Goal: Task Accomplishment & Management: Manage account settings

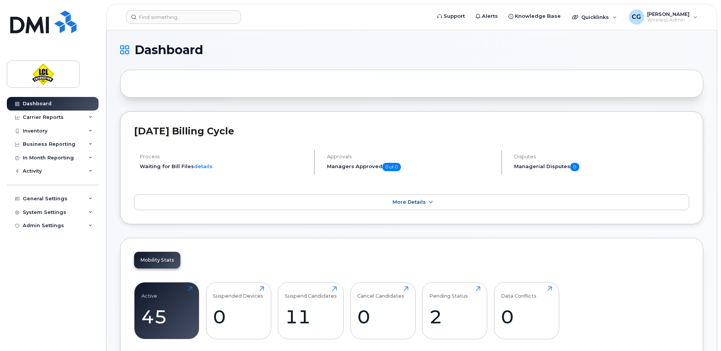
scroll to position [156, 0]
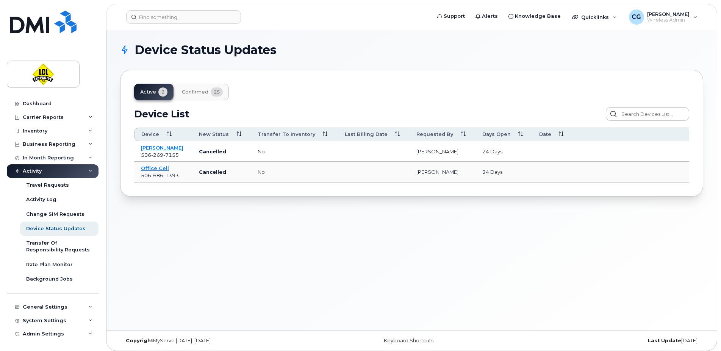
click at [35, 173] on div "Activity" at bounding box center [32, 171] width 19 height 6
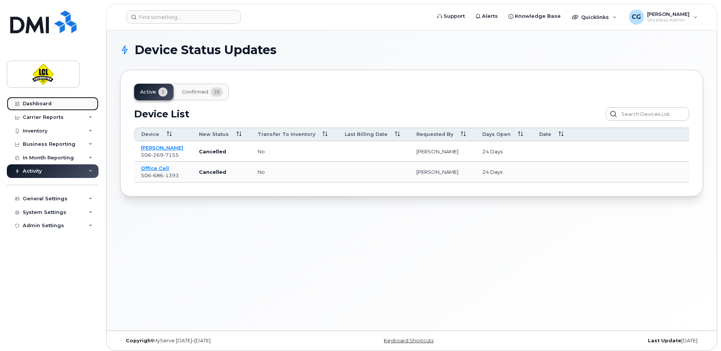
click at [35, 105] on div "Dashboard" at bounding box center [37, 104] width 29 height 6
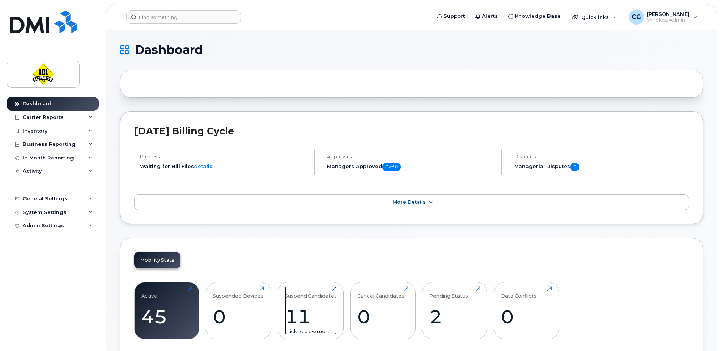
click at [310, 296] on div "Suspend Candidates" at bounding box center [311, 293] width 52 height 13
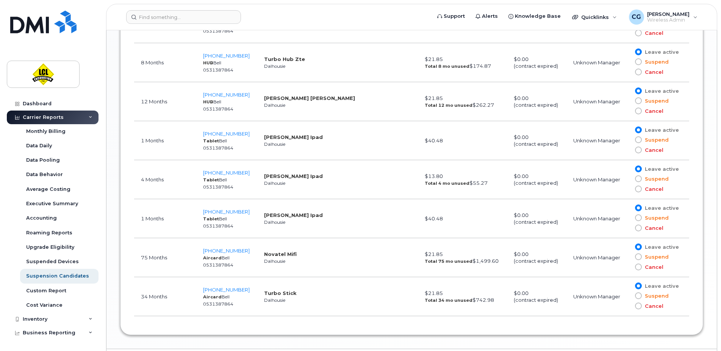
scroll to position [631, 0]
click at [638, 266] on span at bounding box center [638, 266] width 7 height 7
click at [628, 266] on input "Cancel" at bounding box center [628, 266] width 0 height 0
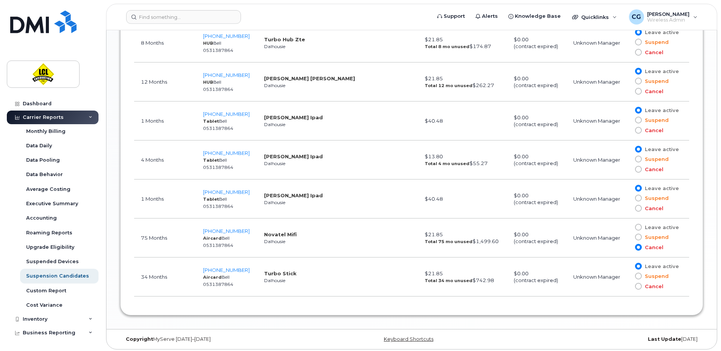
scroll to position [652, 0]
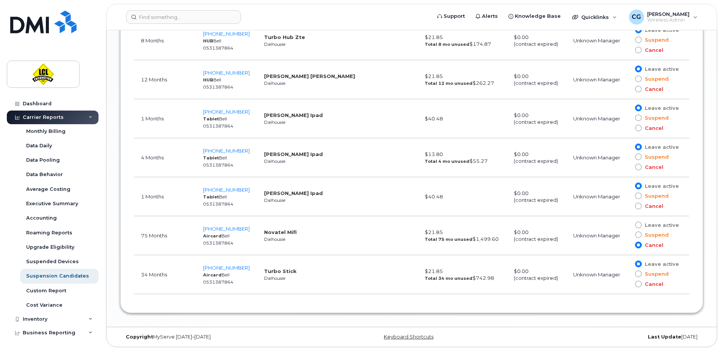
click at [636, 285] on span at bounding box center [638, 284] width 7 height 7
click at [628, 284] on input "Cancel" at bounding box center [628, 284] width 0 height 0
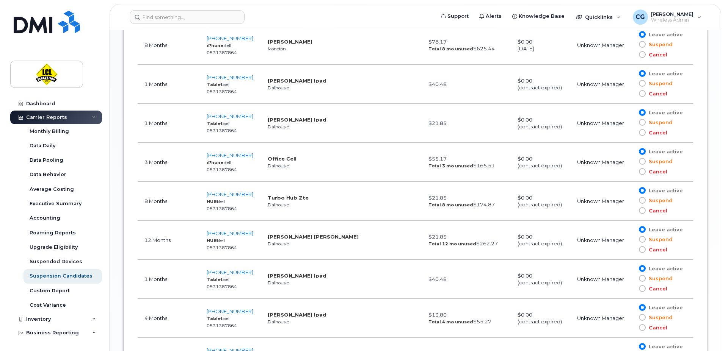
scroll to position [411, 0]
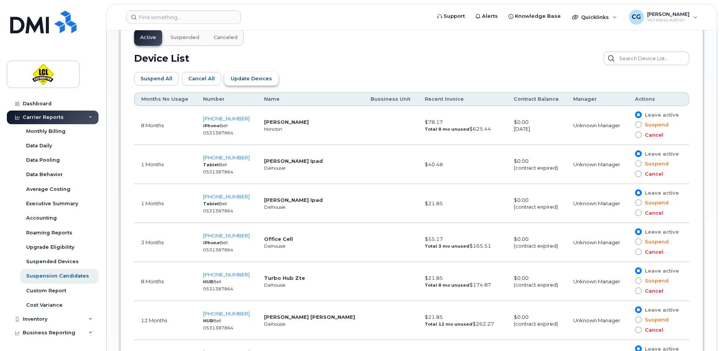
click at [260, 80] on span "Update Devices" at bounding box center [251, 78] width 41 height 7
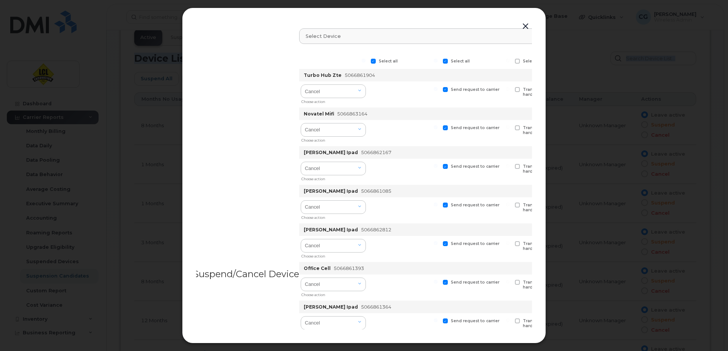
drag, startPoint x: 529, startPoint y: 88, endPoint x: 530, endPoint y: 81, distance: 6.5
click at [530, 81] on div "Turbo Hub Zte 5066861904 Delete Cancel Suspend - Extend Suspension Suspend - Re…" at bounding box center [521, 88] width 445 height 39
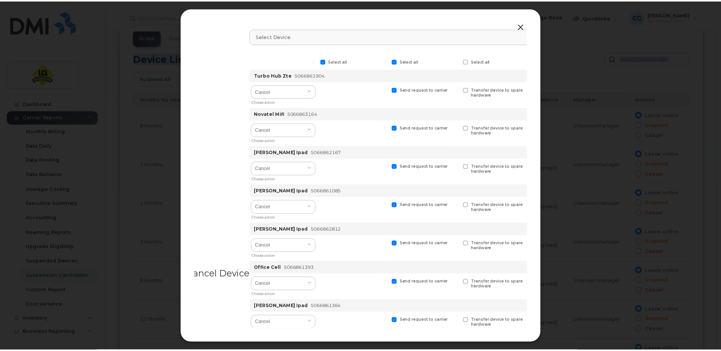
scroll to position [0, 5]
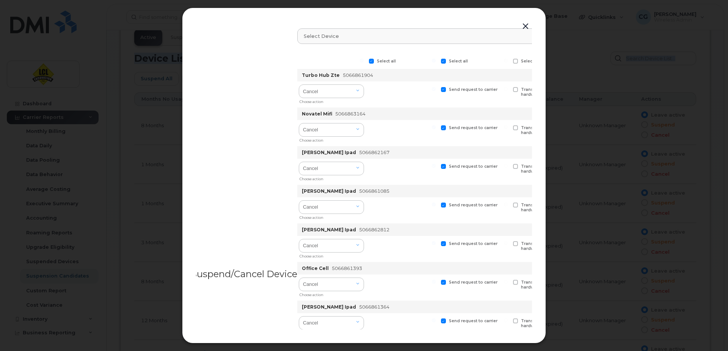
click at [529, 94] on span "Transfer device to spare hardware" at bounding box center [547, 92] width 52 height 10
click at [299, 123] on select "Cancel Suspend - Extend Suspension Suspend - Reduced Rate Suspend - Full Rate S…" at bounding box center [331, 130] width 65 height 14
click option "Cancel" at bounding box center [0, 0] width 0 height 0
click at [527, 25] on button "button" at bounding box center [525, 26] width 11 height 11
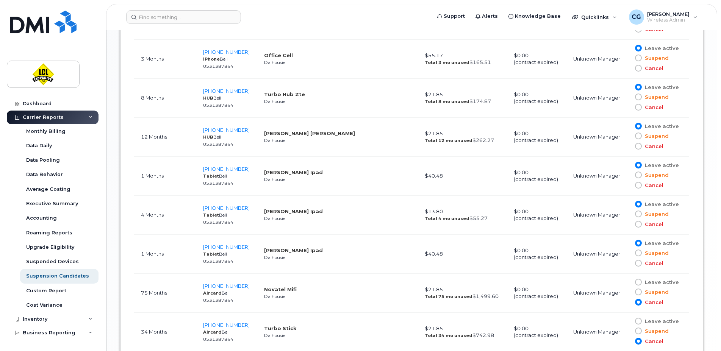
scroll to position [600, 0]
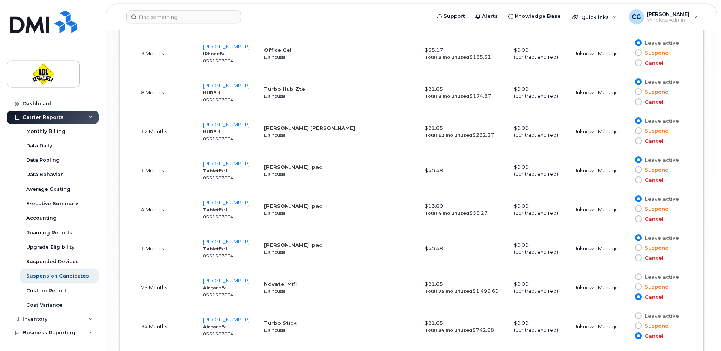
click at [459, 279] on td "$21.85 Total 75 mo unused $1,499.60" at bounding box center [462, 287] width 89 height 39
click at [237, 281] on span "[PHONE_NUMBER]" at bounding box center [226, 281] width 47 height 6
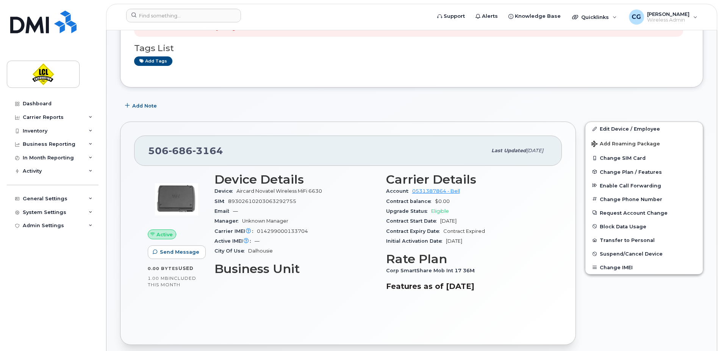
scroll to position [97, 0]
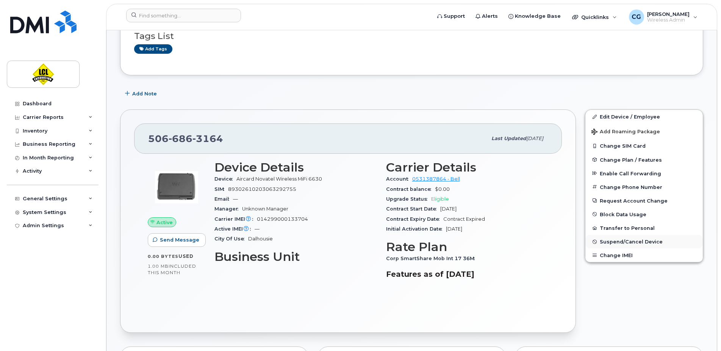
click at [621, 239] on span "Suspend/Cancel Device" at bounding box center [631, 242] width 63 height 6
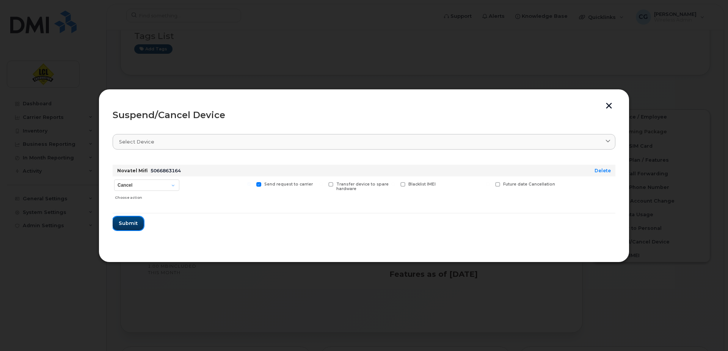
click at [121, 226] on span "Submit" at bounding box center [128, 223] width 19 height 7
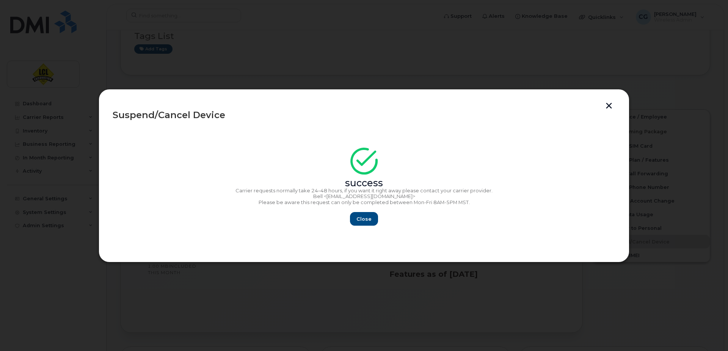
click at [612, 106] on button "button" at bounding box center [608, 107] width 11 height 8
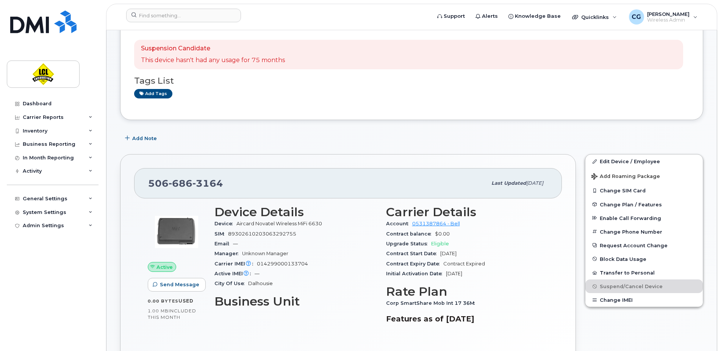
scroll to position [0, 0]
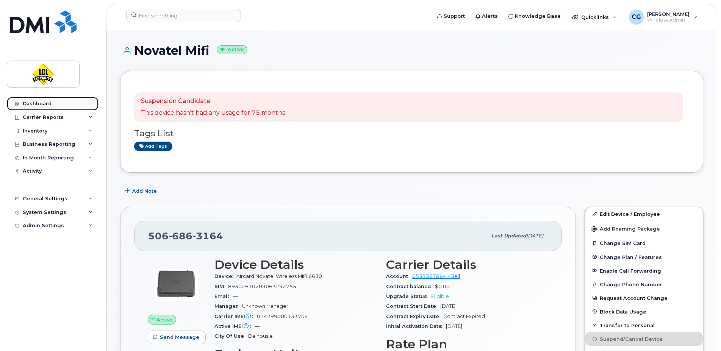
click at [47, 103] on div "Dashboard" at bounding box center [37, 104] width 29 height 6
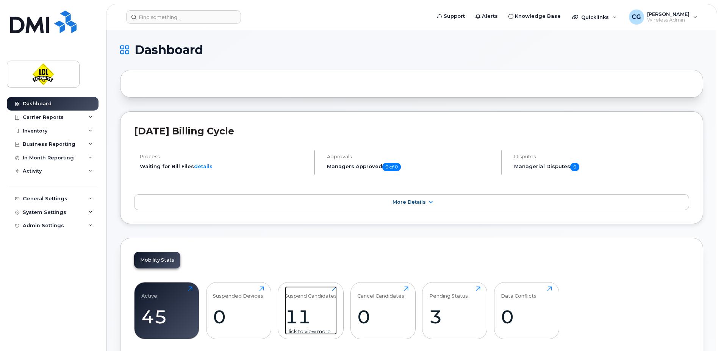
click at [315, 306] on div "Suspend Candidates 11 Click to view more" at bounding box center [311, 311] width 52 height 49
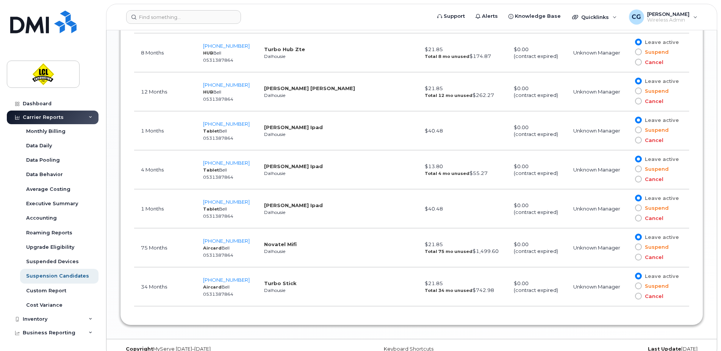
scroll to position [650, 0]
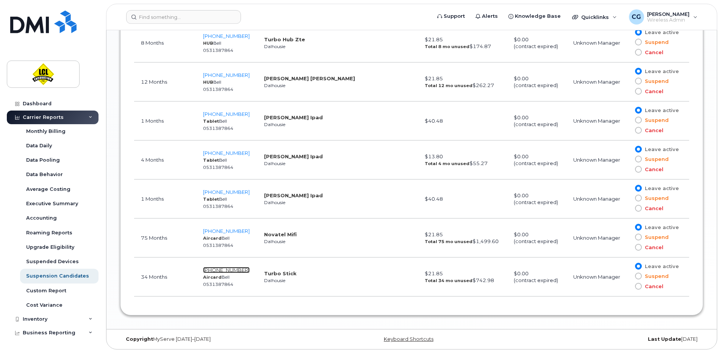
click at [230, 268] on span "[PHONE_NUMBER]" at bounding box center [226, 270] width 47 height 6
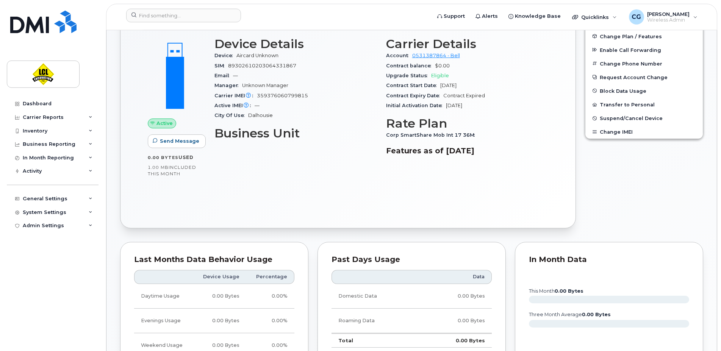
scroll to position [220, 0]
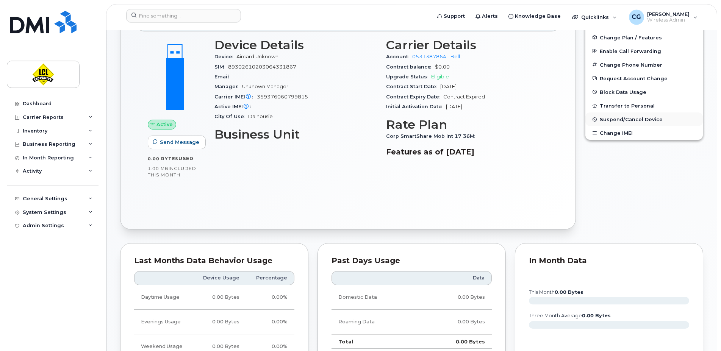
click at [625, 118] on span "Suspend/Cancel Device" at bounding box center [631, 120] width 63 height 6
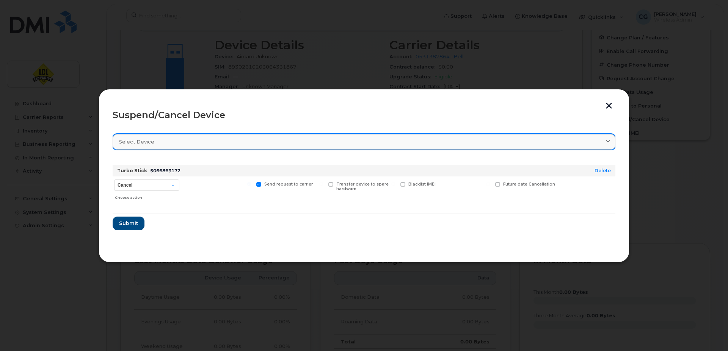
click at [164, 146] on link "Select device" at bounding box center [364, 142] width 503 height 16
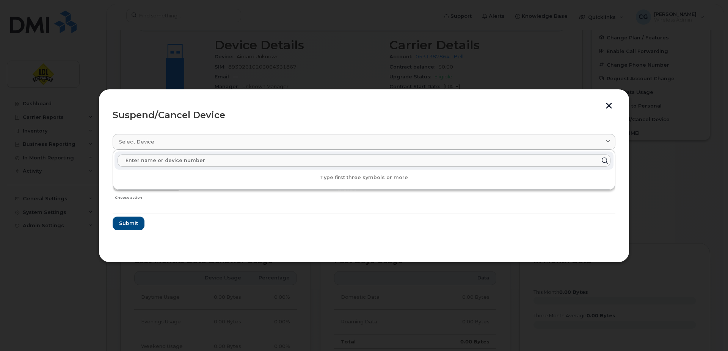
click at [245, 118] on div "Suspend/Cancel Device" at bounding box center [364, 115] width 503 height 9
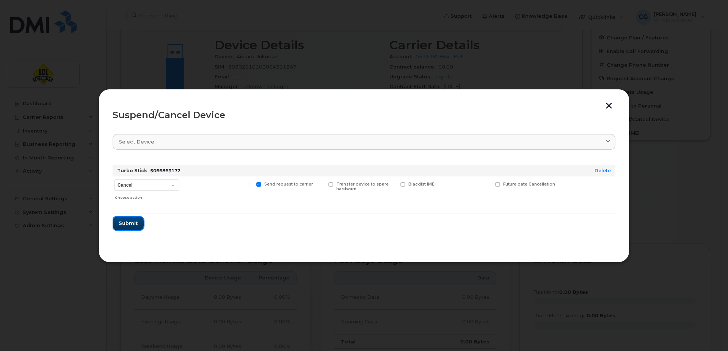
click at [123, 223] on span "Submit" at bounding box center [128, 223] width 19 height 7
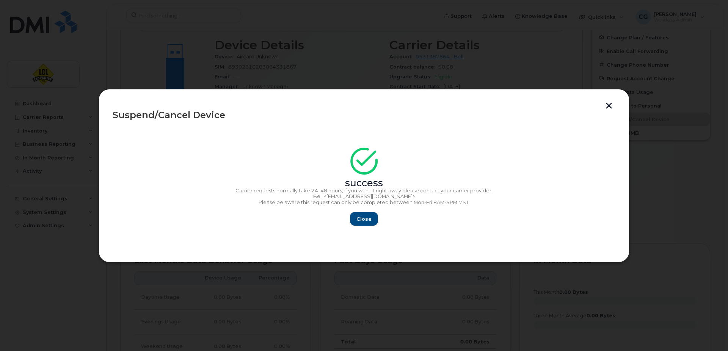
click at [364, 211] on div "success Carrier requests normally take 24–48 hours, if you want it right away p…" at bounding box center [364, 189] width 503 height 74
click at [364, 216] on span "Close" at bounding box center [363, 219] width 15 height 7
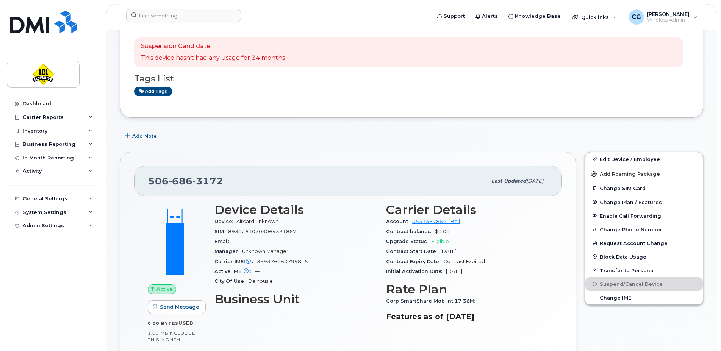
scroll to position [0, 0]
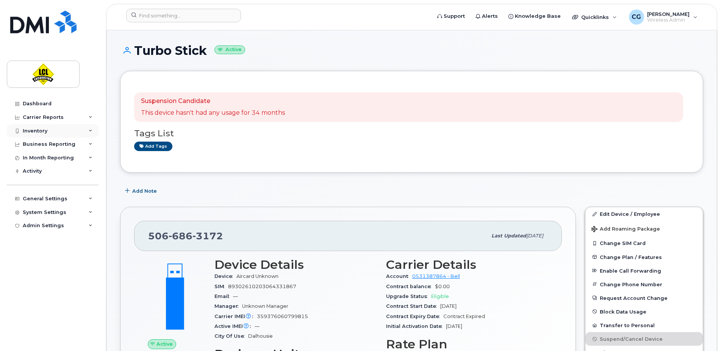
click at [41, 134] on div "Inventory" at bounding box center [35, 131] width 25 height 6
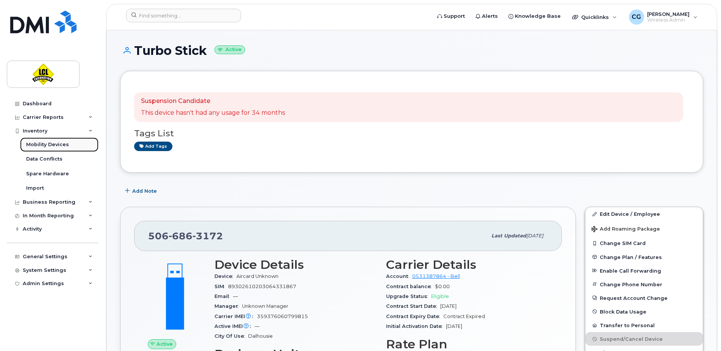
click at [42, 146] on div "Mobility Devices" at bounding box center [47, 144] width 43 height 7
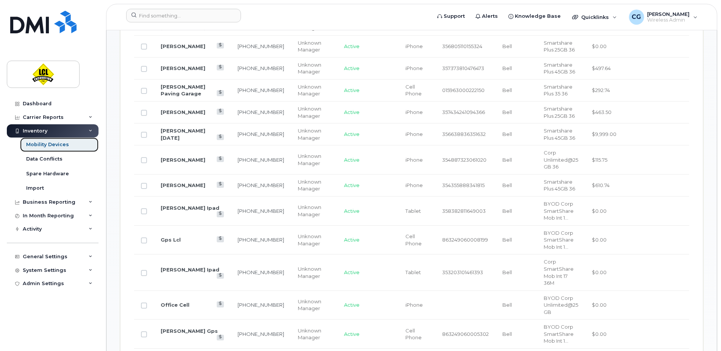
scroll to position [541, 0]
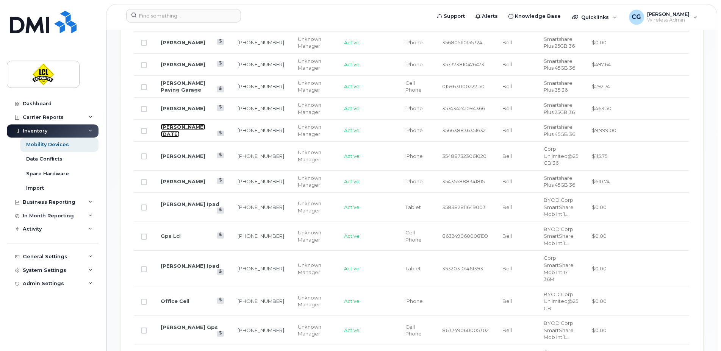
click at [181, 130] on link "Michel Noel" at bounding box center [183, 130] width 45 height 13
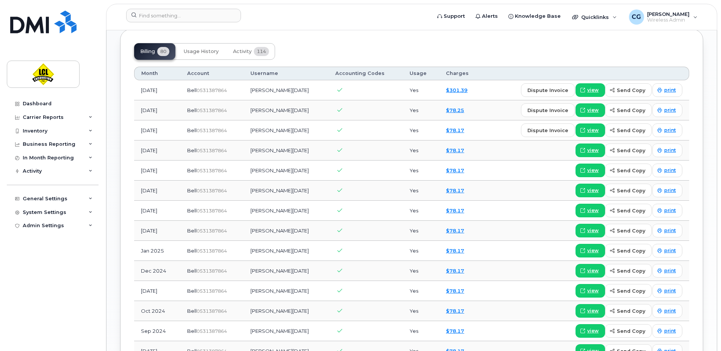
scroll to position [556, 0]
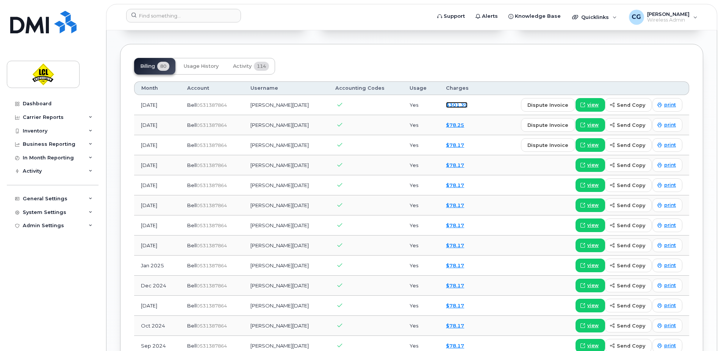
click at [446, 105] on link "$301.39" at bounding box center [457, 105] width 22 height 6
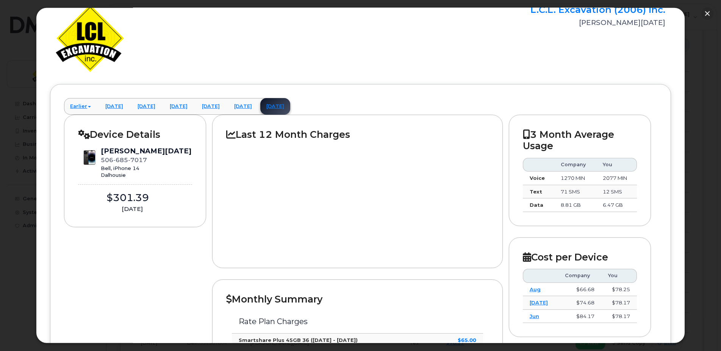
scroll to position [0, 0]
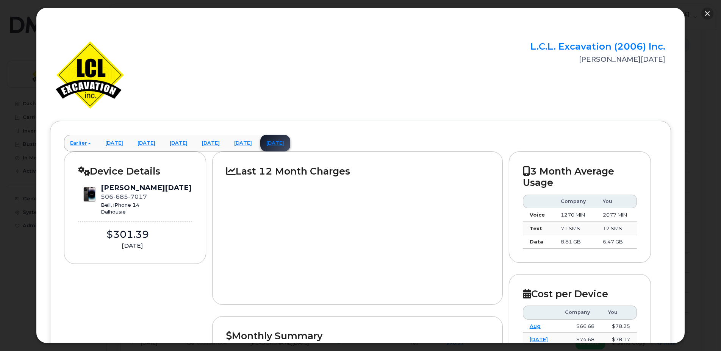
click at [706, 15] on button "button" at bounding box center [708, 14] width 12 height 12
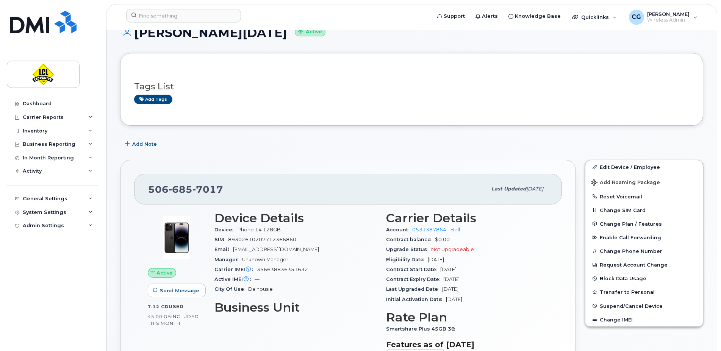
scroll to position [9, 0]
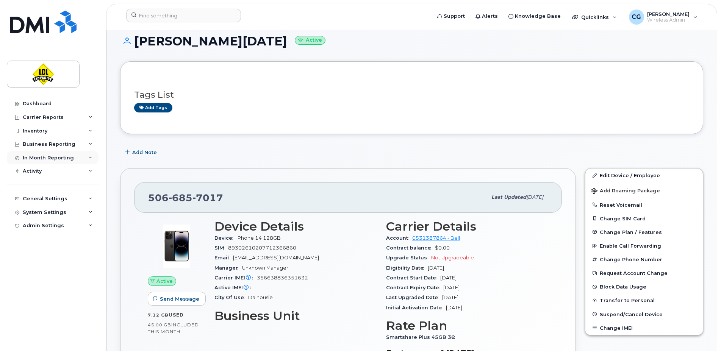
click at [36, 160] on div "In Month Reporting" at bounding box center [48, 158] width 51 height 6
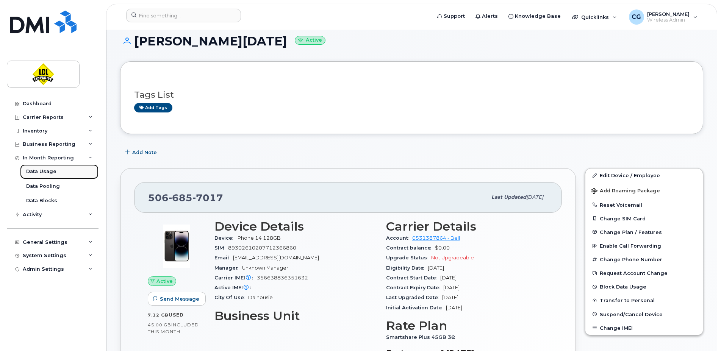
click at [33, 172] on div "Data Usage" at bounding box center [41, 171] width 30 height 7
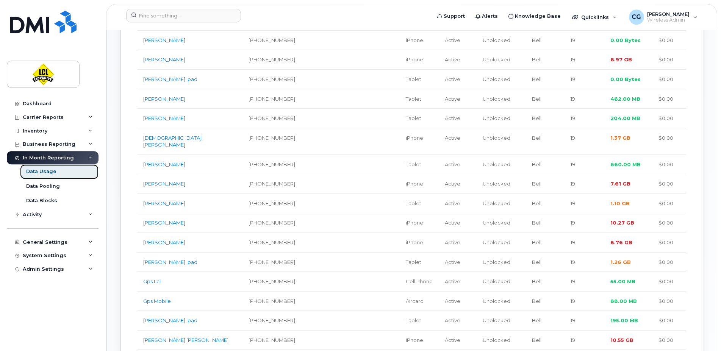
scroll to position [378, 0]
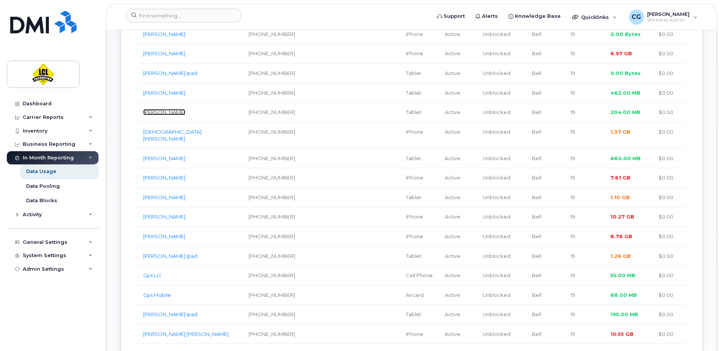
click at [178, 115] on link "Catelyn Dion Ipad" at bounding box center [164, 112] width 42 height 6
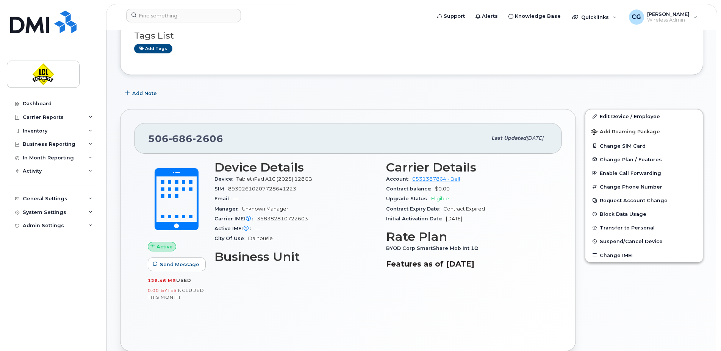
scroll to position [64, 0]
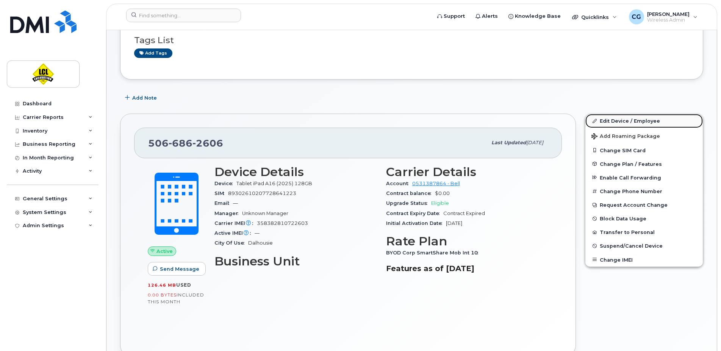
click at [643, 122] on link "Edit Device / Employee" at bounding box center [645, 121] width 118 height 14
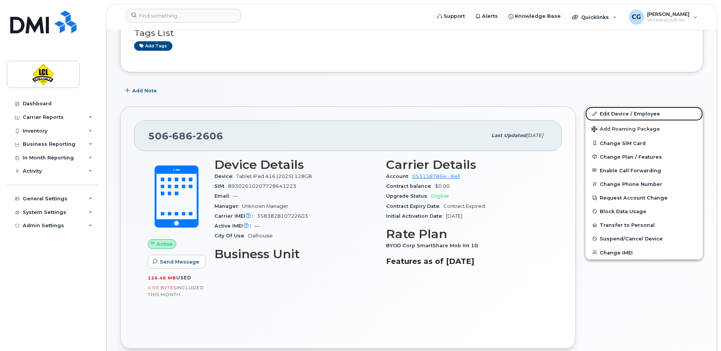
scroll to position [106, 0]
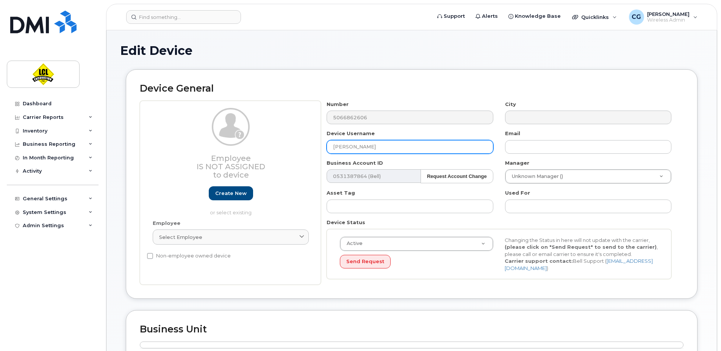
click at [385, 148] on input "Catelyn Dion Ipad" at bounding box center [410, 147] width 166 height 14
drag, startPoint x: 364, startPoint y: 147, endPoint x: 325, endPoint y: 142, distance: 39.8
click at [327, 142] on input "Catelyn Dion Ipad" at bounding box center [410, 147] width 166 height 14
click at [383, 148] on input "Natasha Ipad" at bounding box center [410, 147] width 166 height 14
type input "Natasha Ipad (Catelyn)"
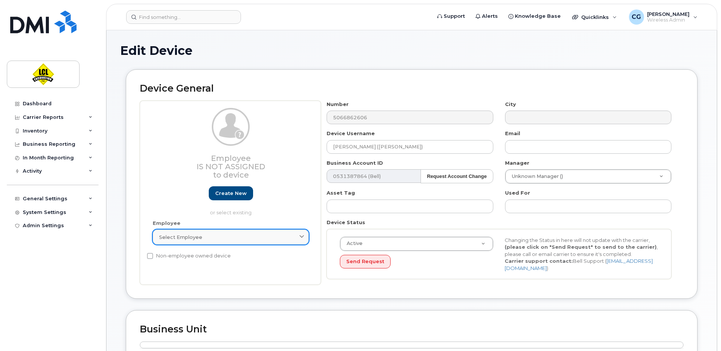
click at [224, 237] on div "Select employee" at bounding box center [230, 237] width 143 height 7
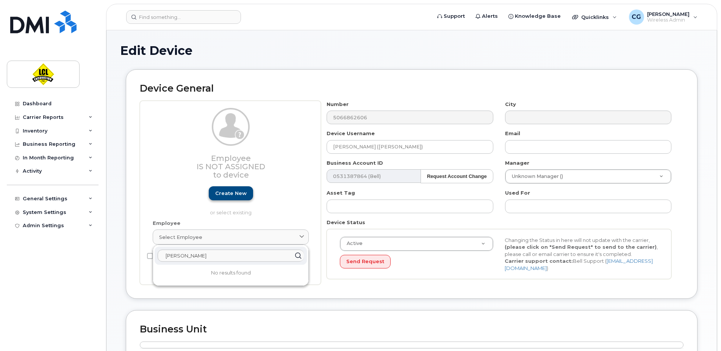
type input "Natasha"
click at [235, 193] on link "Create new" at bounding box center [231, 194] width 44 height 14
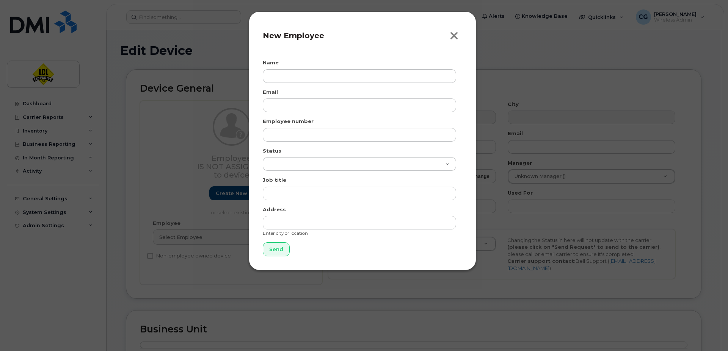
click at [455, 35] on icon "button" at bounding box center [454, 35] width 9 height 11
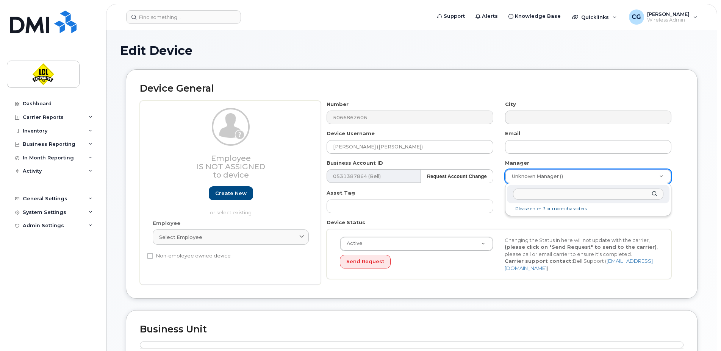
click at [601, 176] on body "Support Alerts Knowledge Base Quicklinks Suspend / Cancel Device Change SIM Car…" at bounding box center [360, 323] width 721 height 646
click at [494, 208] on body "Support Alerts Knowledge Base Quicklinks Suspend / Cancel Device Change SIM Car…" at bounding box center [360, 323] width 721 height 646
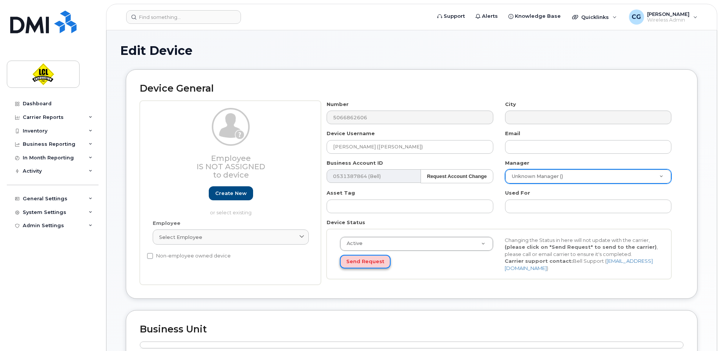
click at [355, 262] on button "Send Request" at bounding box center [365, 262] width 51 height 14
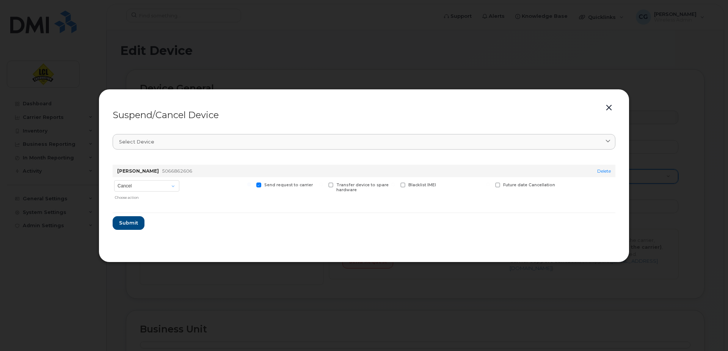
click at [607, 107] on button "button" at bounding box center [608, 108] width 11 height 11
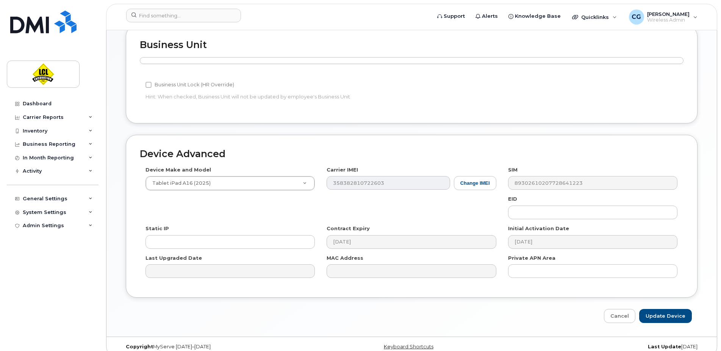
scroll to position [295, 0]
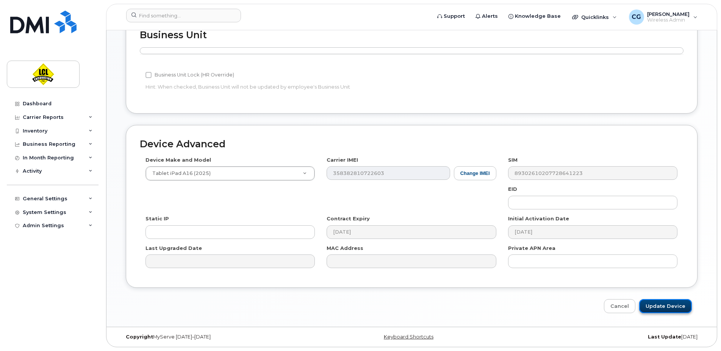
click at [675, 311] on input "Update Device" at bounding box center [666, 307] width 53 height 14
type input "Saving..."
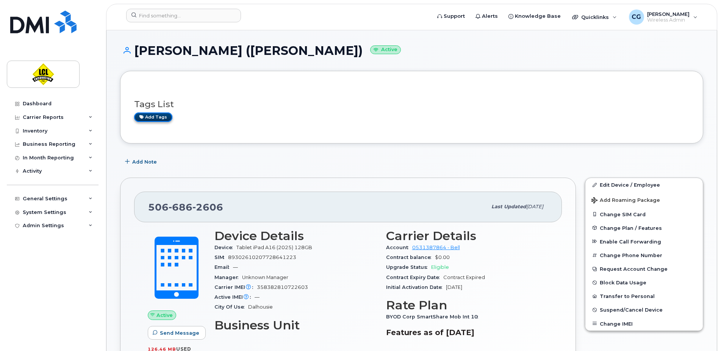
click at [146, 117] on link "Add tags" at bounding box center [153, 117] width 38 height 9
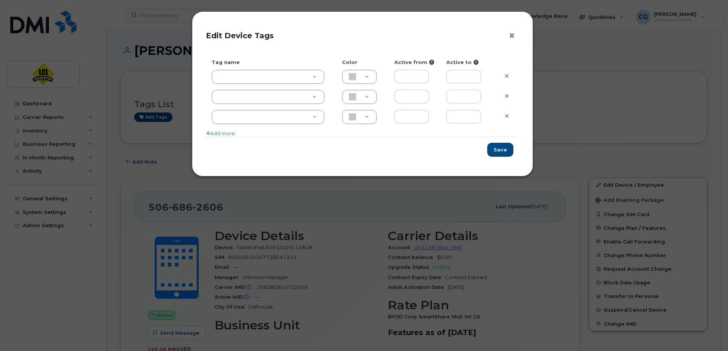
click at [509, 36] on button "×" at bounding box center [513, 35] width 11 height 11
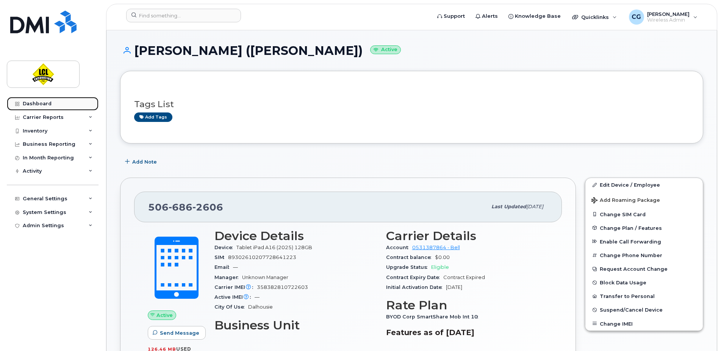
click at [41, 104] on div "Dashboard" at bounding box center [37, 104] width 29 height 6
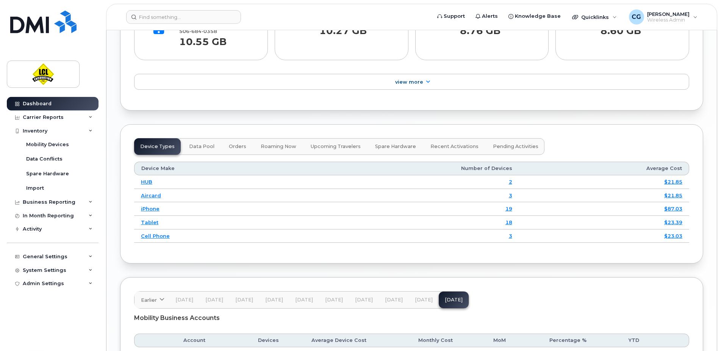
scroll to position [862, 0]
click at [152, 221] on link "Tablet" at bounding box center [149, 221] width 17 height 6
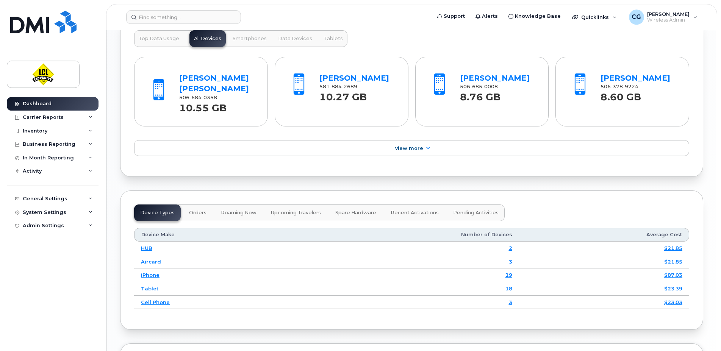
scroll to position [657, 0]
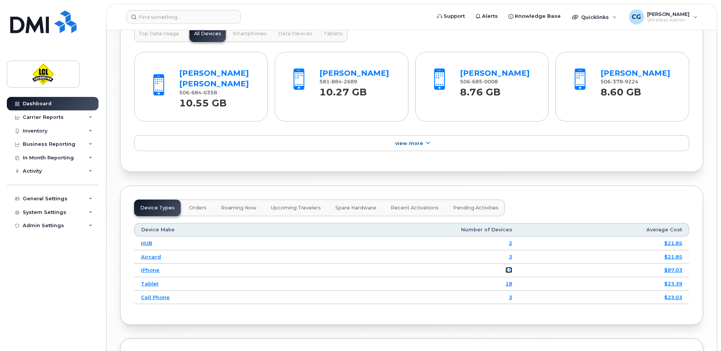
click at [510, 271] on link "19" at bounding box center [509, 270] width 7 height 6
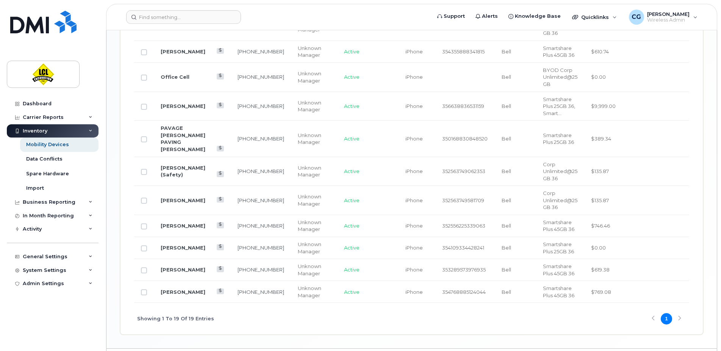
scroll to position [643, 0]
